Goal: Book appointment/travel/reservation

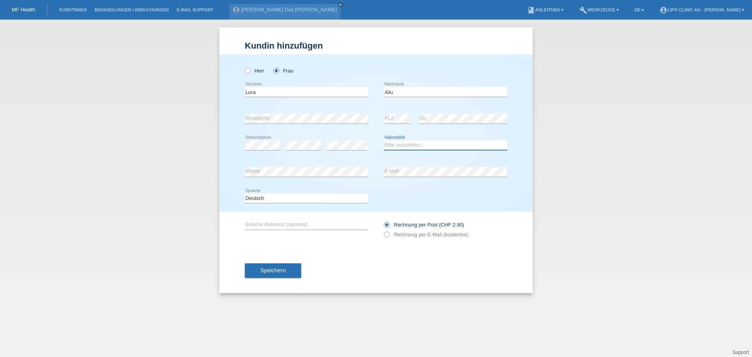
click at [414, 142] on select "Bitte auswählen... Schweiz Deutschland Liechtenstein Österreich ------------ Af…" at bounding box center [445, 144] width 123 height 9
select select "CH"
click at [384, 140] on select "Bitte auswählen... Schweiz Deutschland Liechtenstein Österreich ------------ Af…" at bounding box center [445, 144] width 123 height 9
click at [271, 267] on span "Speichern" at bounding box center [272, 270] width 25 height 6
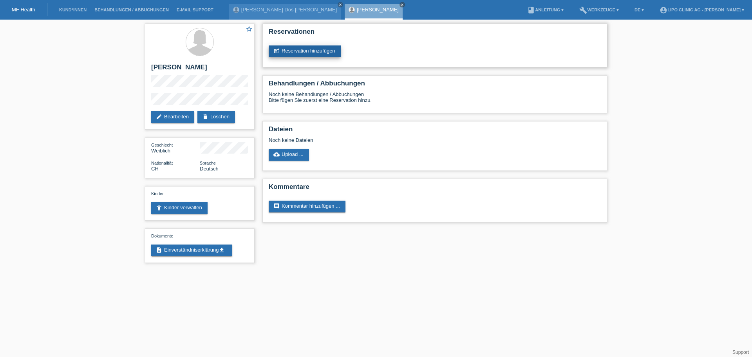
click at [328, 49] on link "post_add Reservation hinzufügen" at bounding box center [305, 51] width 72 height 12
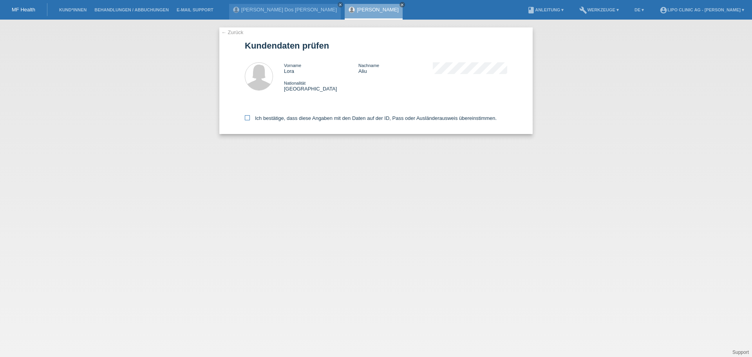
click at [248, 118] on icon at bounding box center [247, 117] width 5 height 5
click at [248, 118] on input "Ich bestätige, dass diese Angaben mit den Daten auf der ID, Pass oder Ausländer…" at bounding box center [247, 117] width 5 height 5
checkbox input "true"
